Goal: Navigation & Orientation: Go to known website

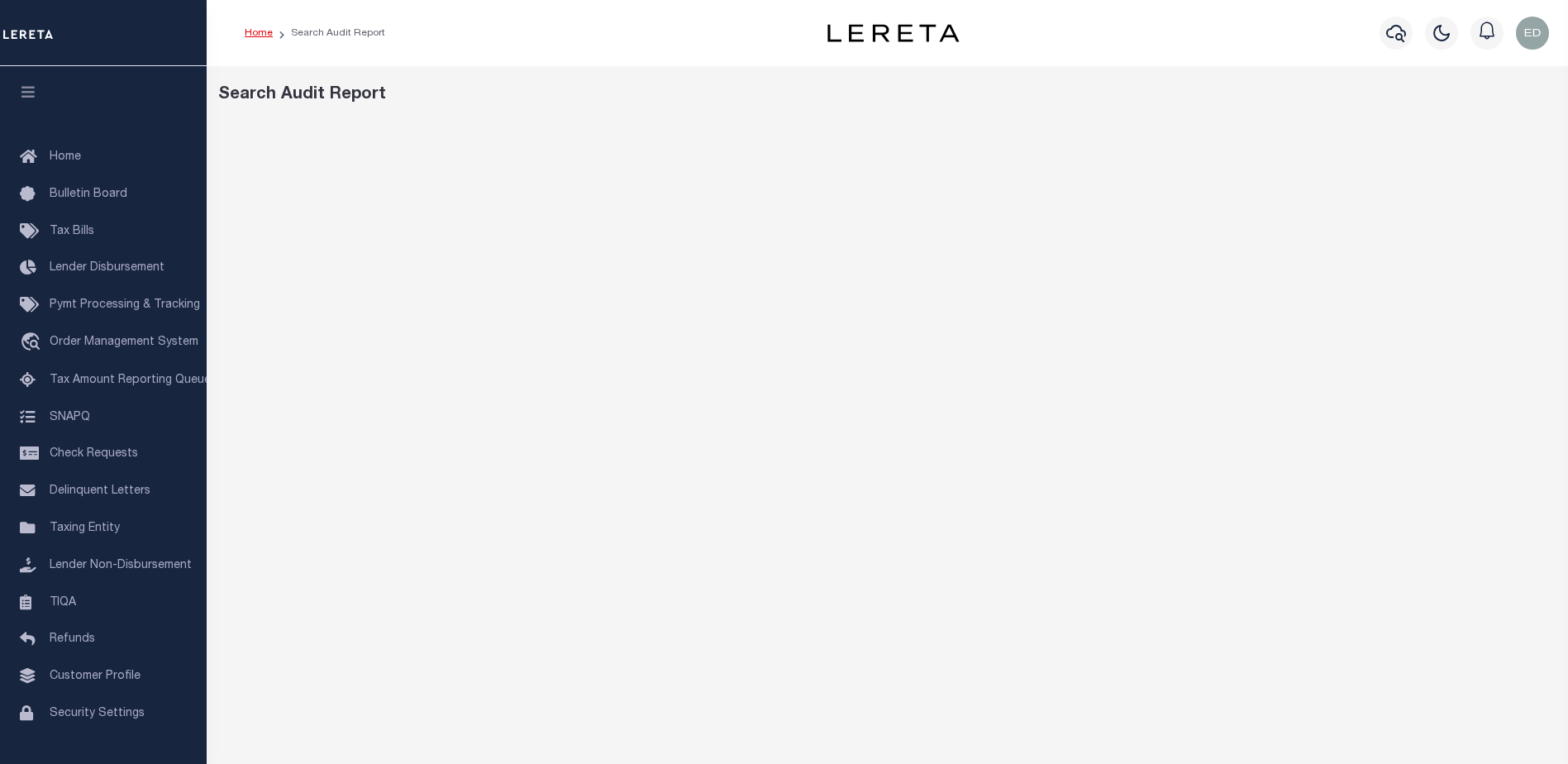
click at [256, 37] on link "Home" at bounding box center [258, 32] width 28 height 10
click at [259, 29] on link "Home" at bounding box center [258, 32] width 28 height 10
